Goal: Navigation & Orientation: Find specific page/section

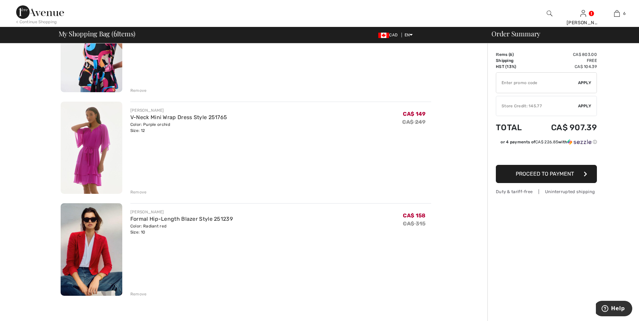
scroll to position [404, 0]
click at [100, 244] on img at bounding box center [92, 250] width 62 height 93
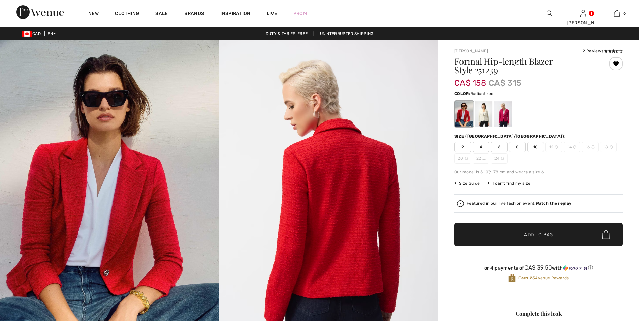
checkbox input "true"
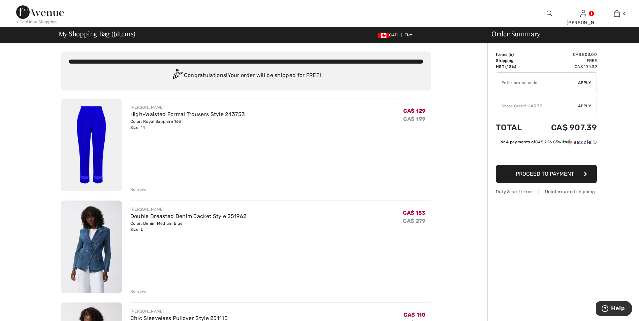
click at [102, 137] on img at bounding box center [92, 145] width 62 height 93
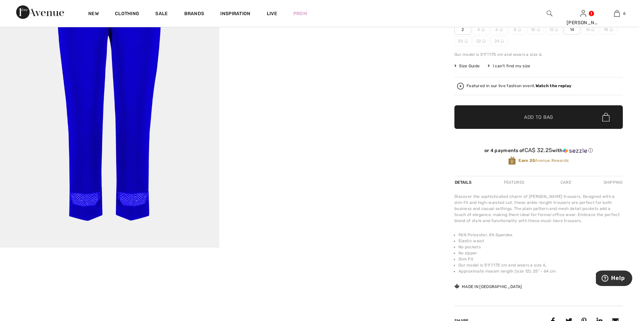
scroll to position [135, 0]
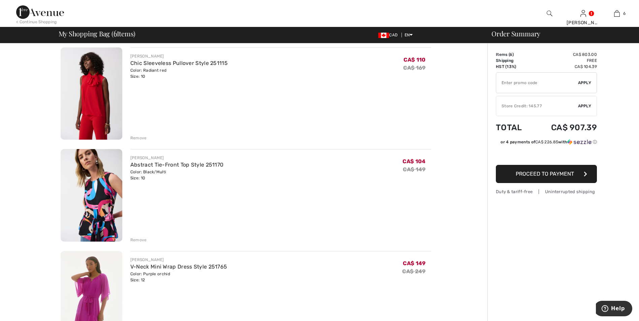
scroll to position [303, 0]
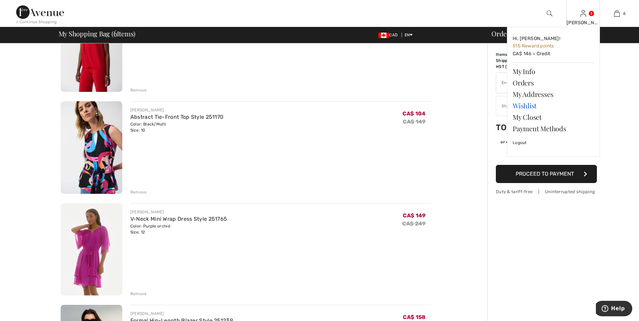
click at [524, 106] on link "Wishlist" at bounding box center [554, 105] width 82 height 11
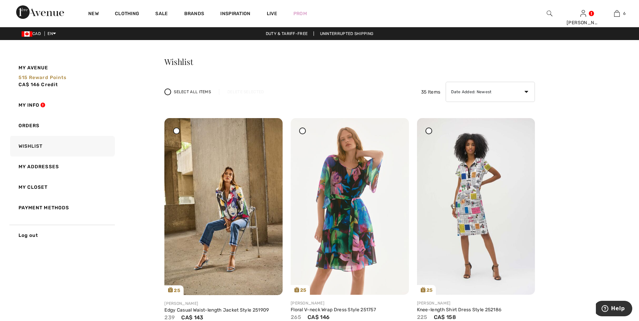
scroll to position [34, 0]
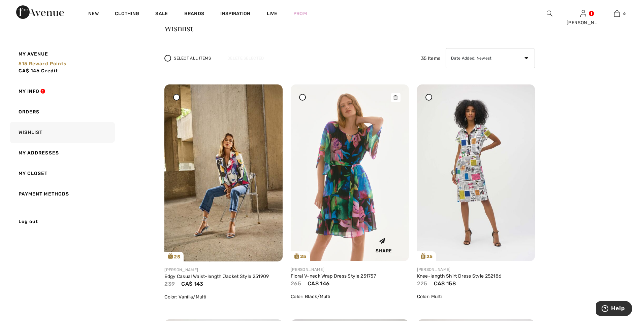
click at [345, 184] on img at bounding box center [350, 173] width 118 height 177
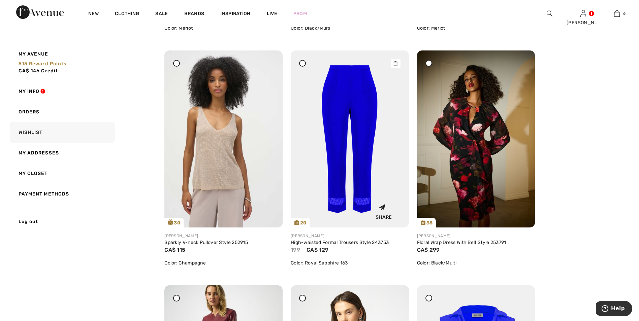
scroll to position [1718, 0]
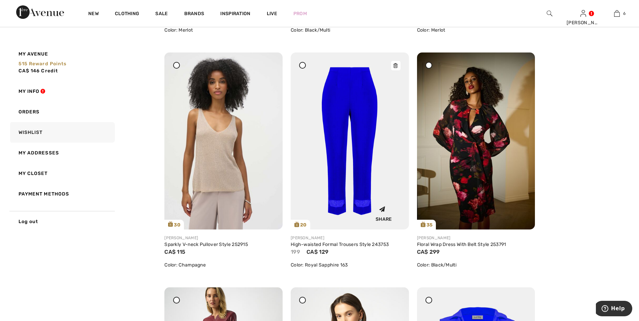
click at [358, 141] on img at bounding box center [350, 141] width 118 height 177
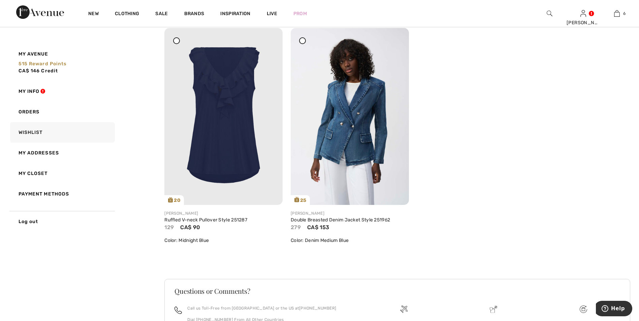
scroll to position [2646, 0]
